Goal: Task Accomplishment & Management: Manage account settings

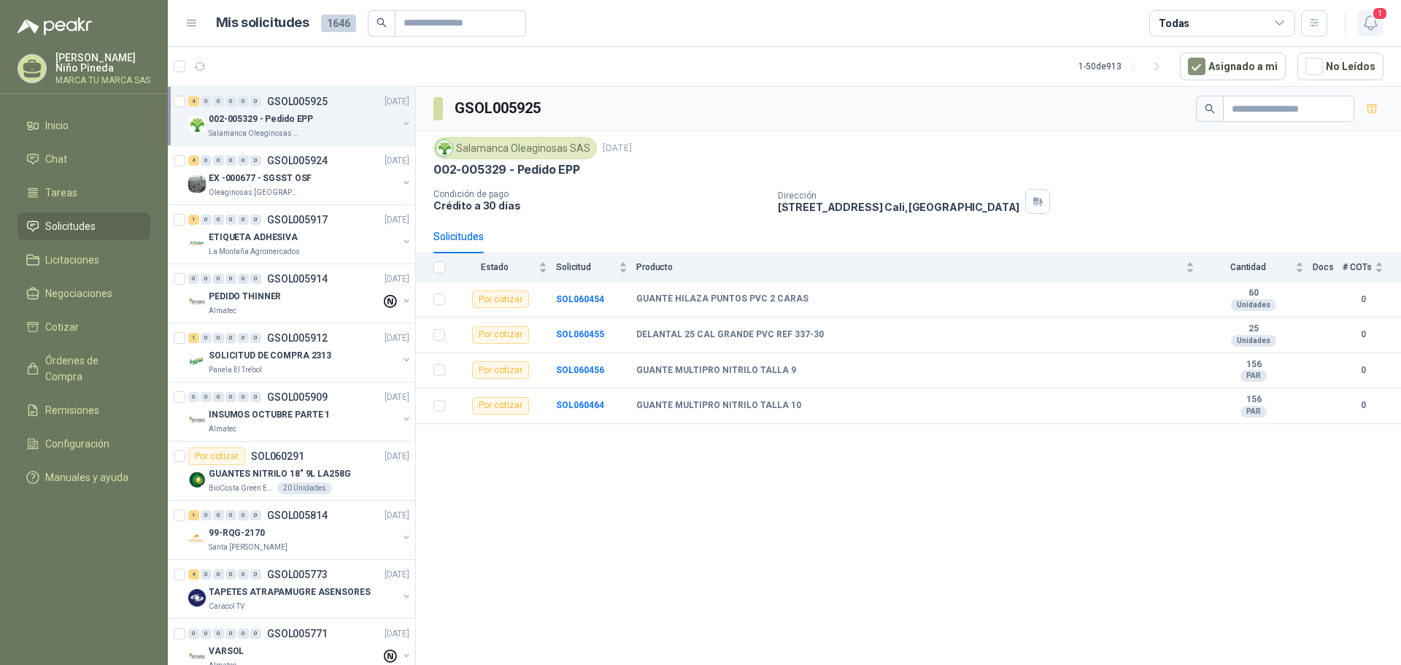
click at [1372, 20] on icon "button" at bounding box center [1371, 23] width 18 height 18
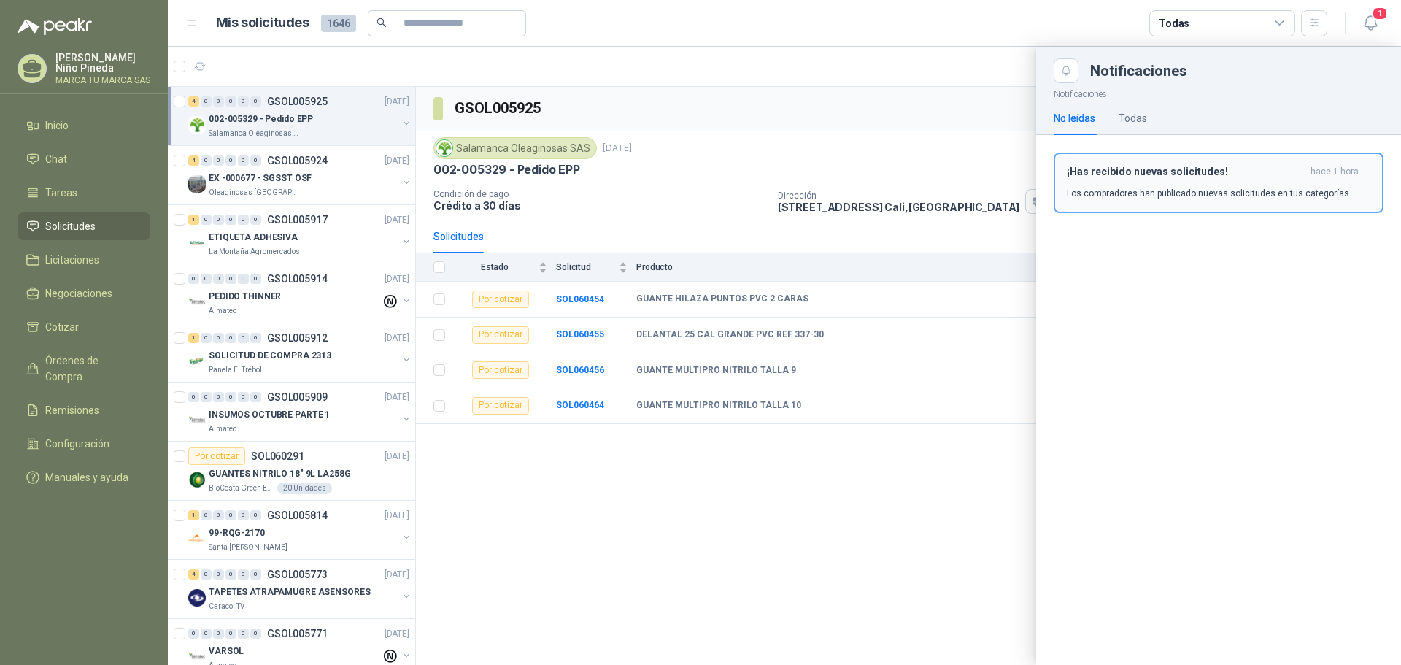
click at [1238, 180] on div "¡Has recibido nuevas solicitudes! hace 1 hora Los compradores han publicado nue…" at bounding box center [1219, 183] width 304 height 34
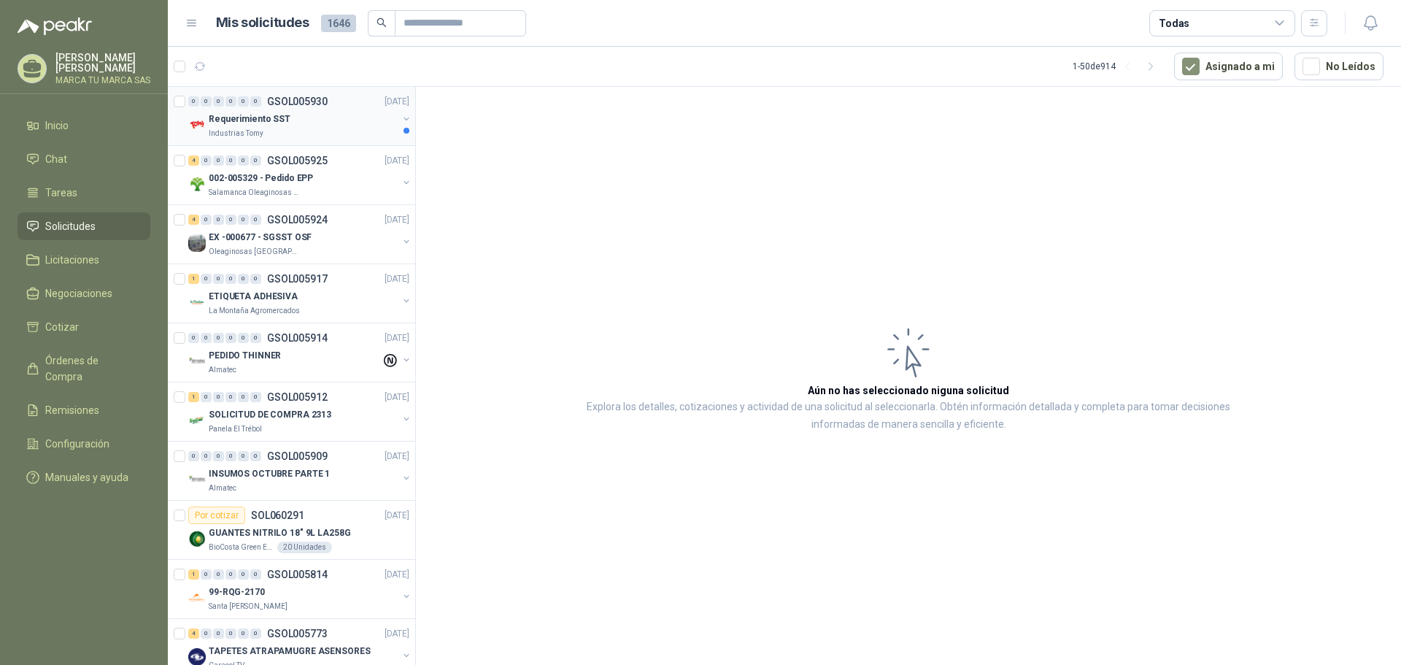
click at [294, 133] on div "Industrias Tomy" at bounding box center [303, 134] width 189 height 12
